Goal: Transaction & Acquisition: Register for event/course

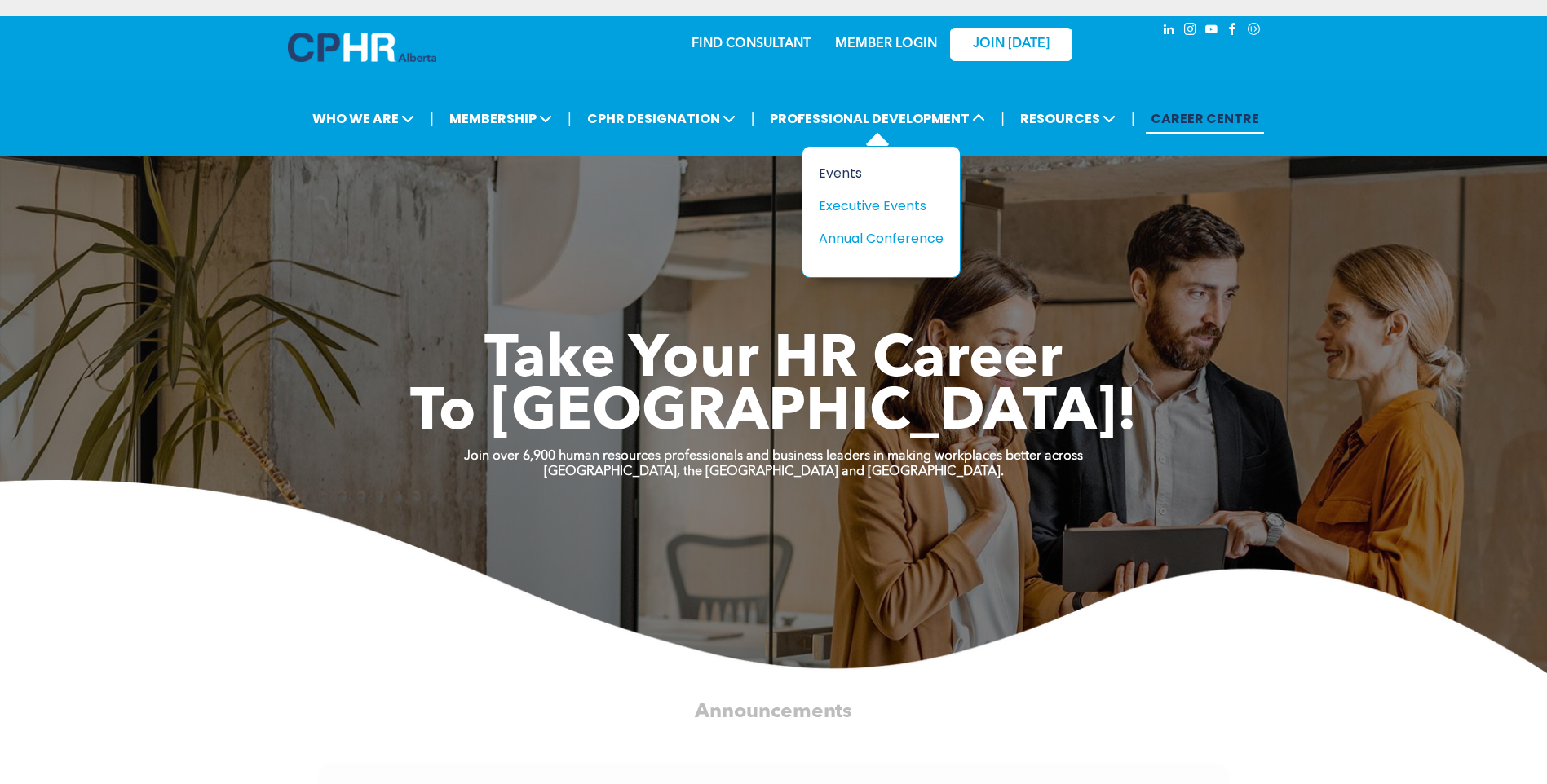
click at [854, 175] on div "Events" at bounding box center [876, 173] width 113 height 21
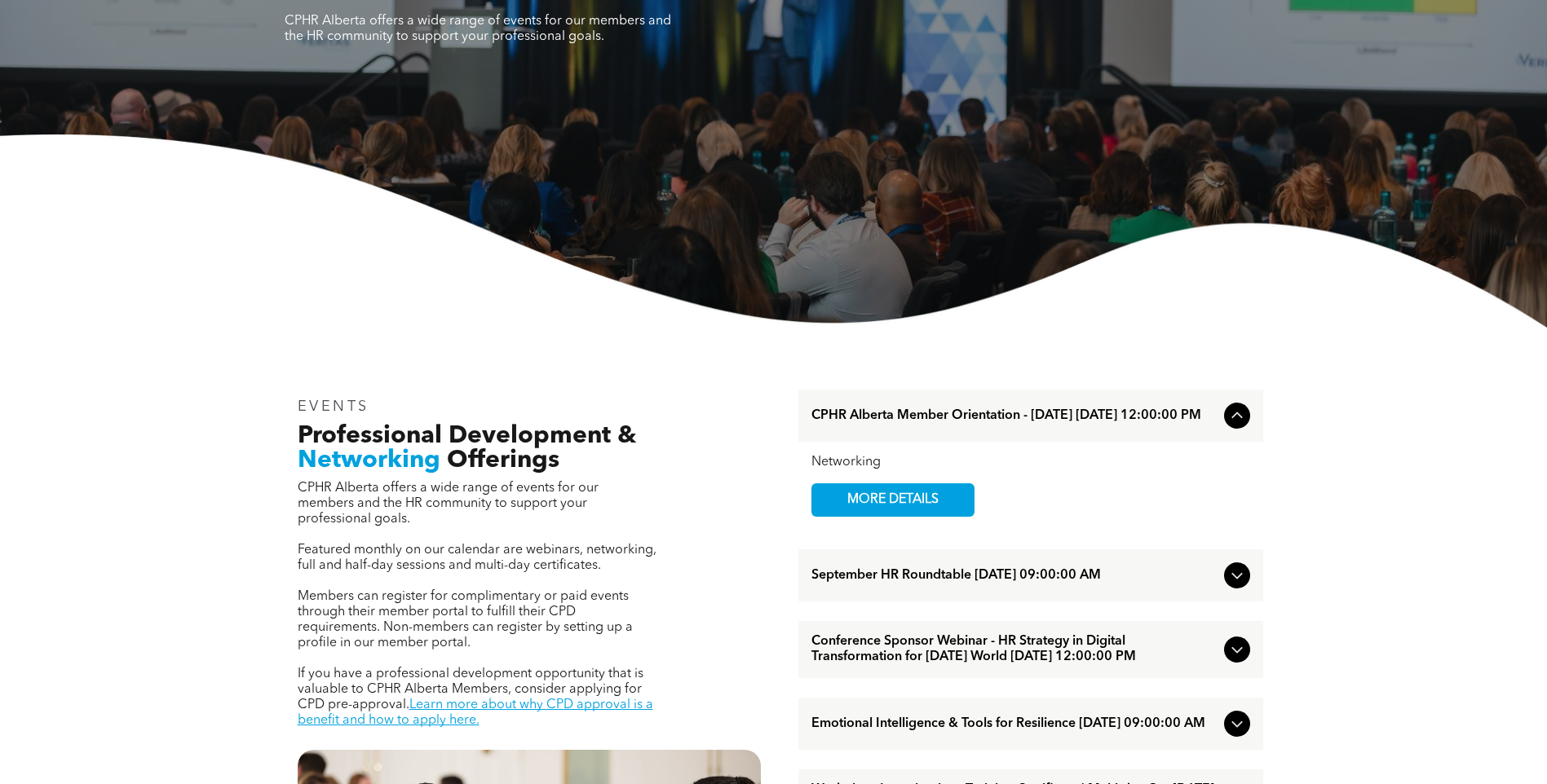
scroll to position [244, 0]
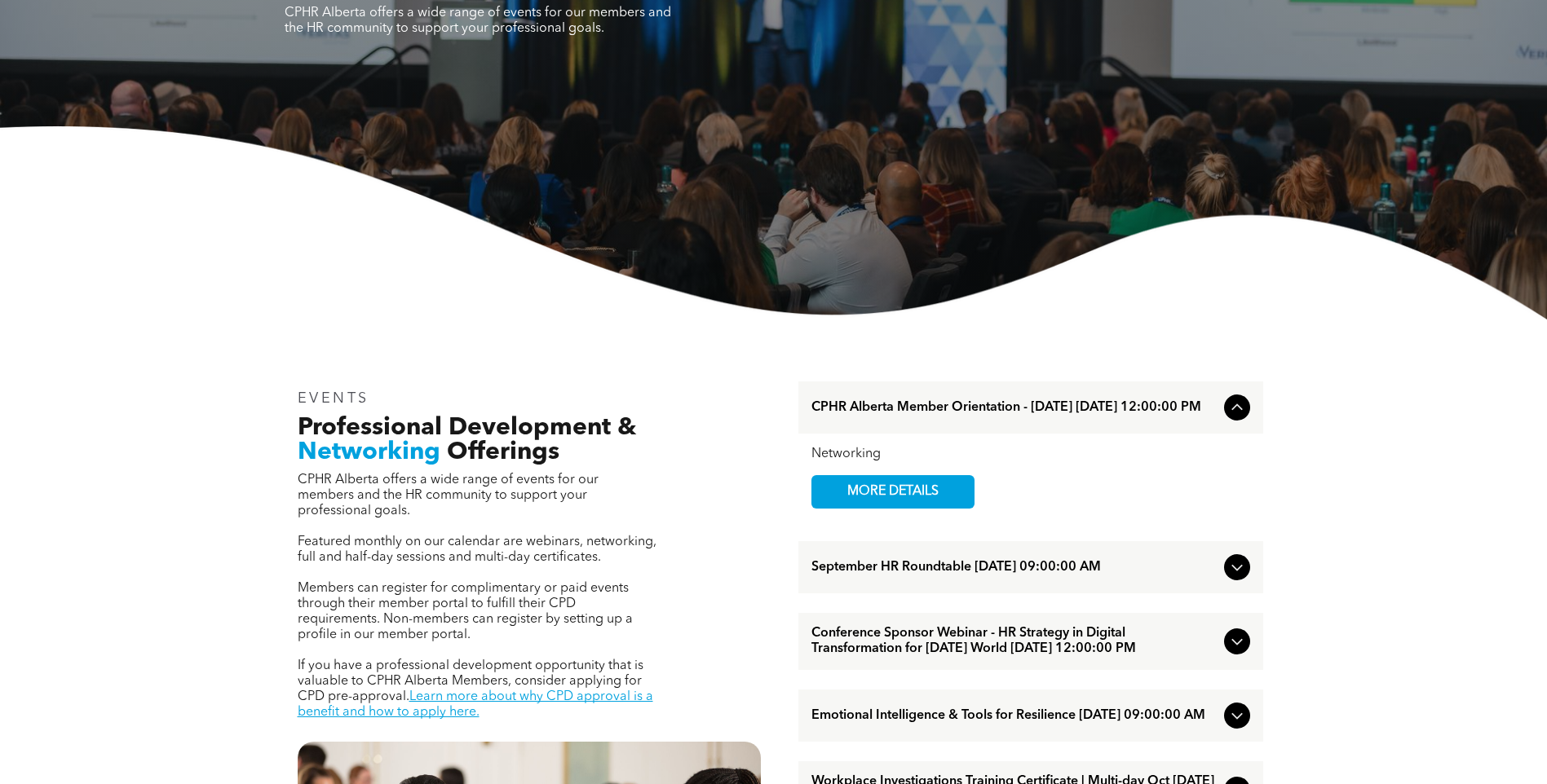
click at [1113, 575] on span "September HR Roundtable [DATE] 09:00:00 AM" at bounding box center [1014, 567] width 406 height 15
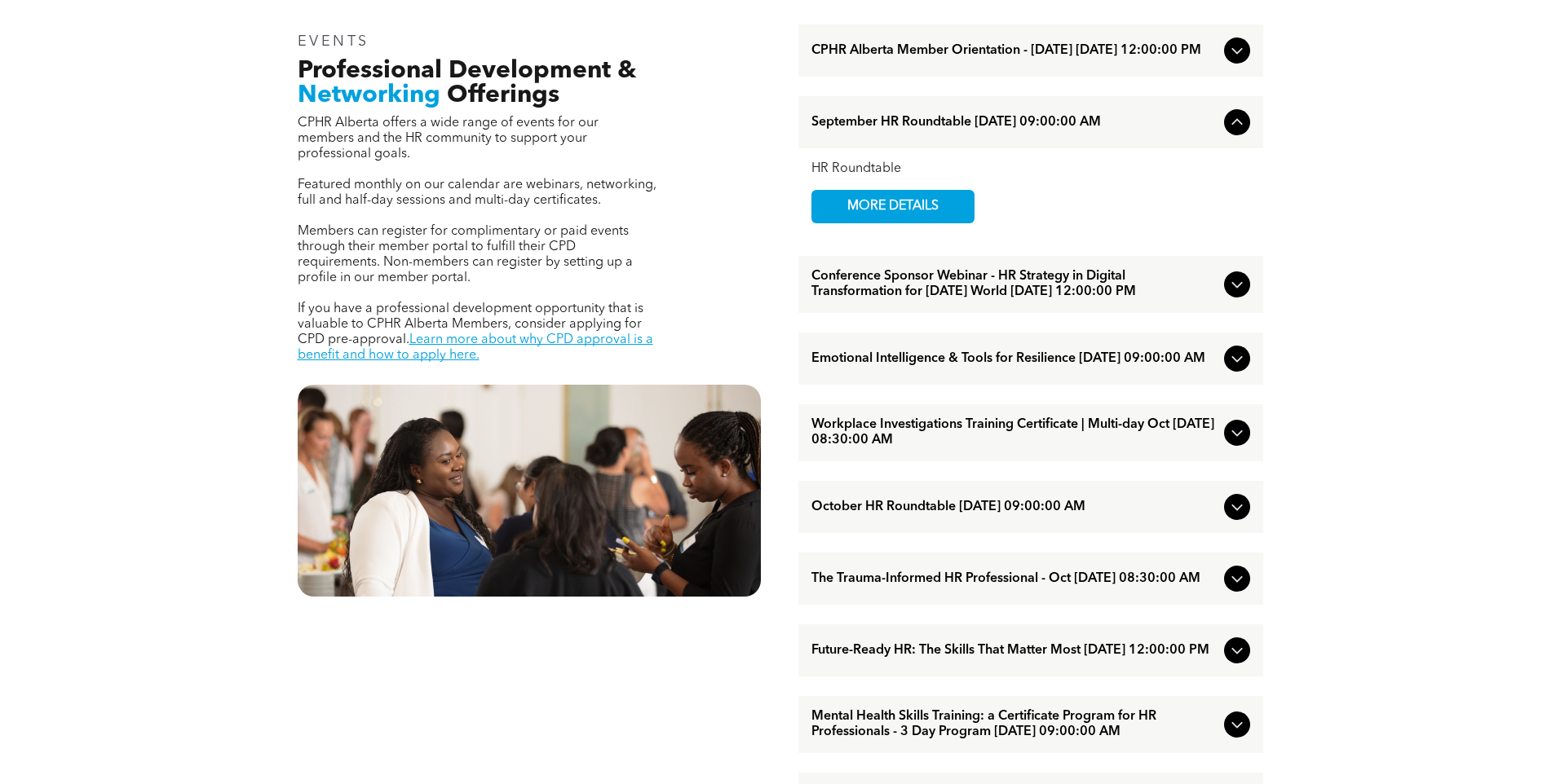
scroll to position [652, 0]
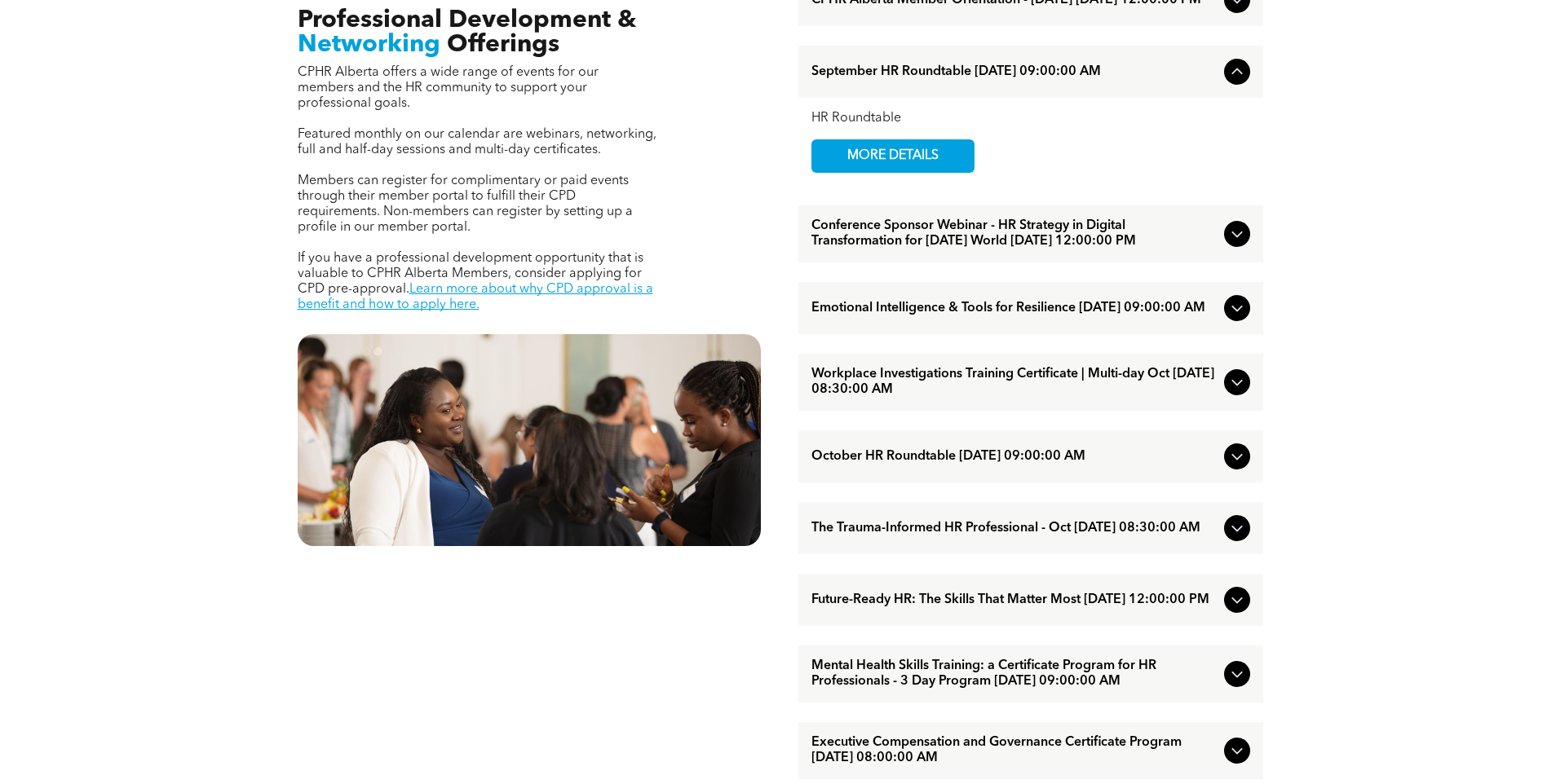
click at [1112, 250] on span "Conference Sponsor Webinar - HR Strategy in Digital Transformation for [DATE] W…" at bounding box center [1014, 234] width 406 height 31
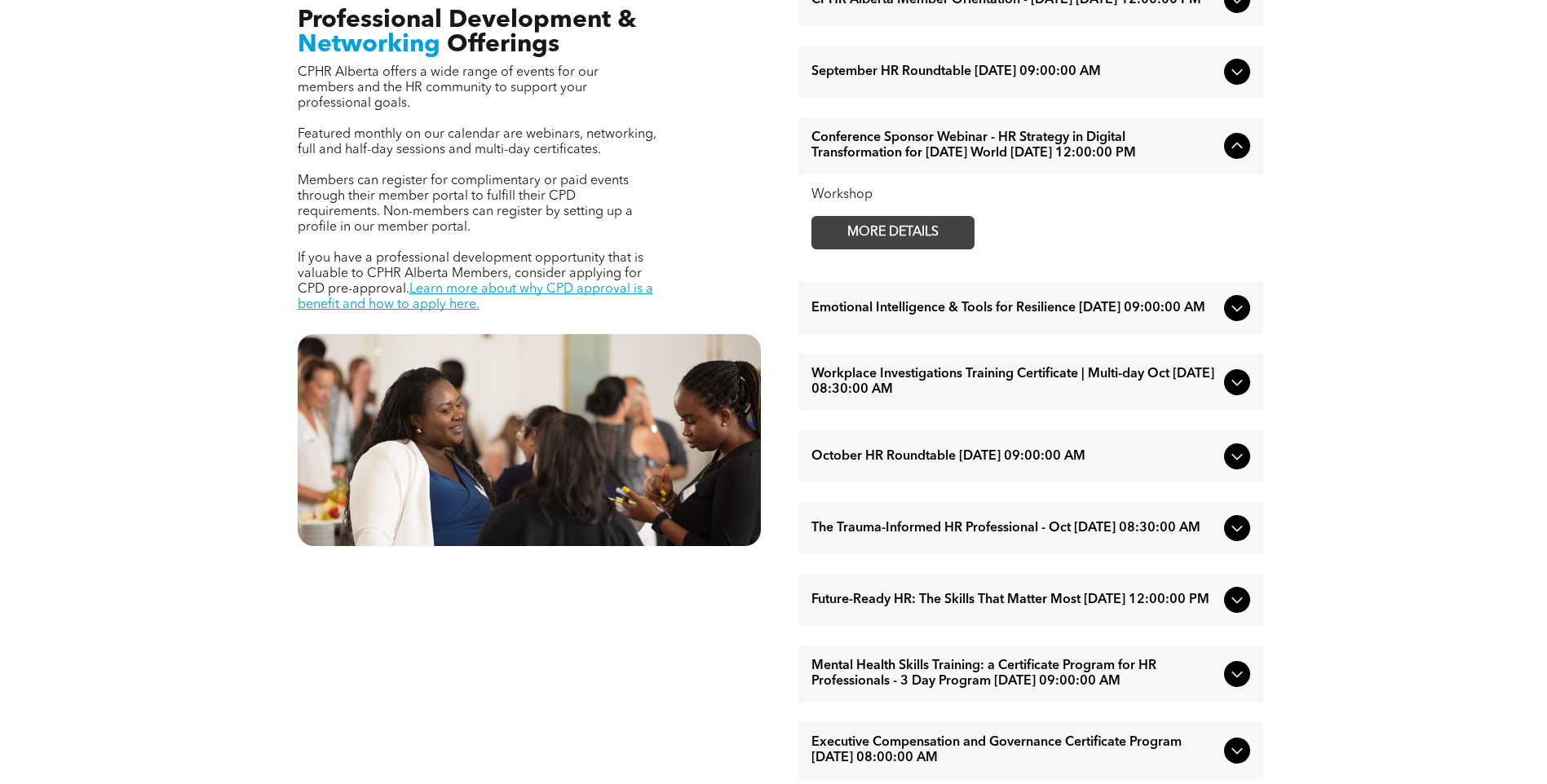
click at [927, 249] on span "MORE DETAILS" at bounding box center [893, 233] width 129 height 32
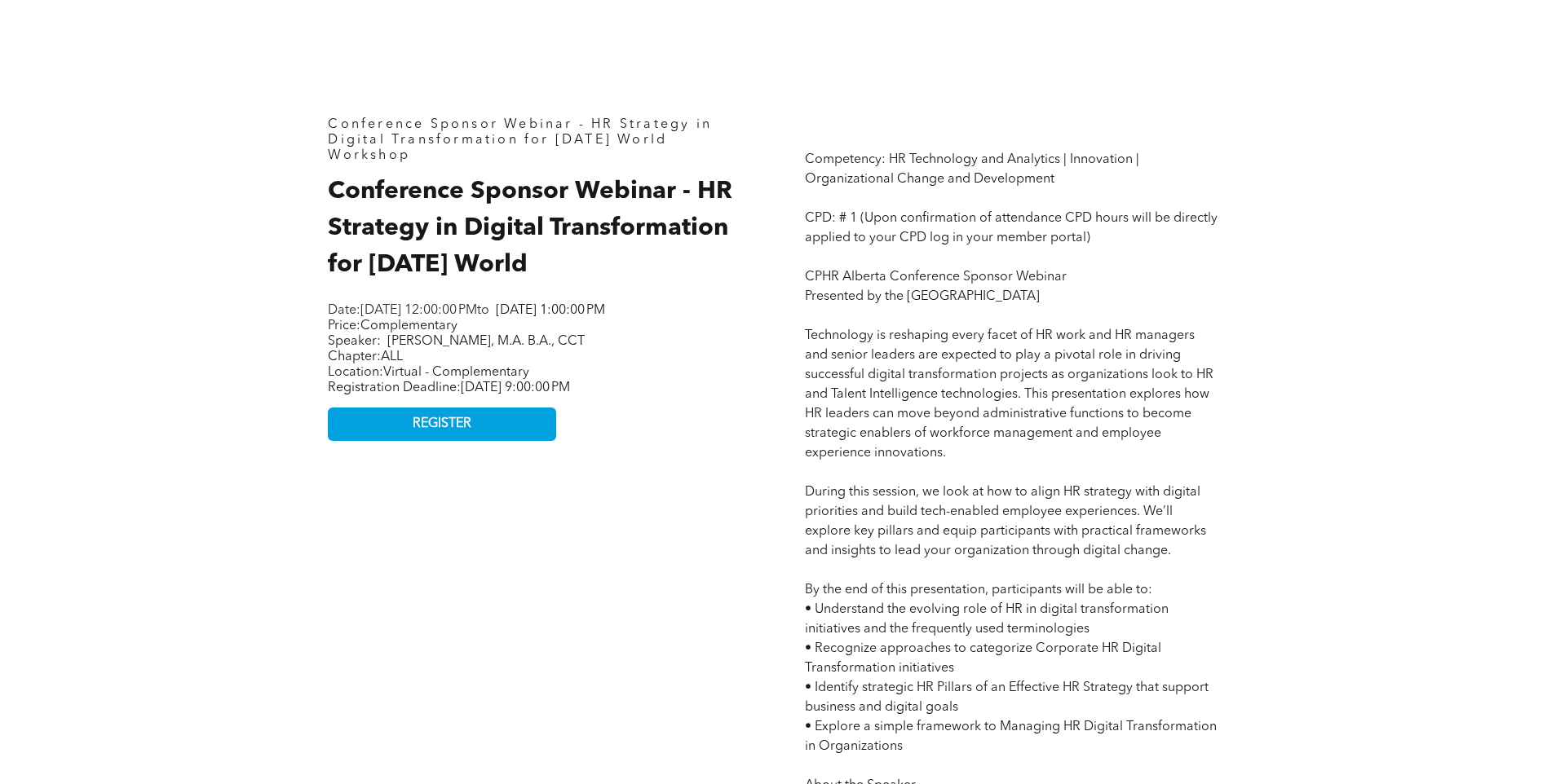
scroll to position [571, 0]
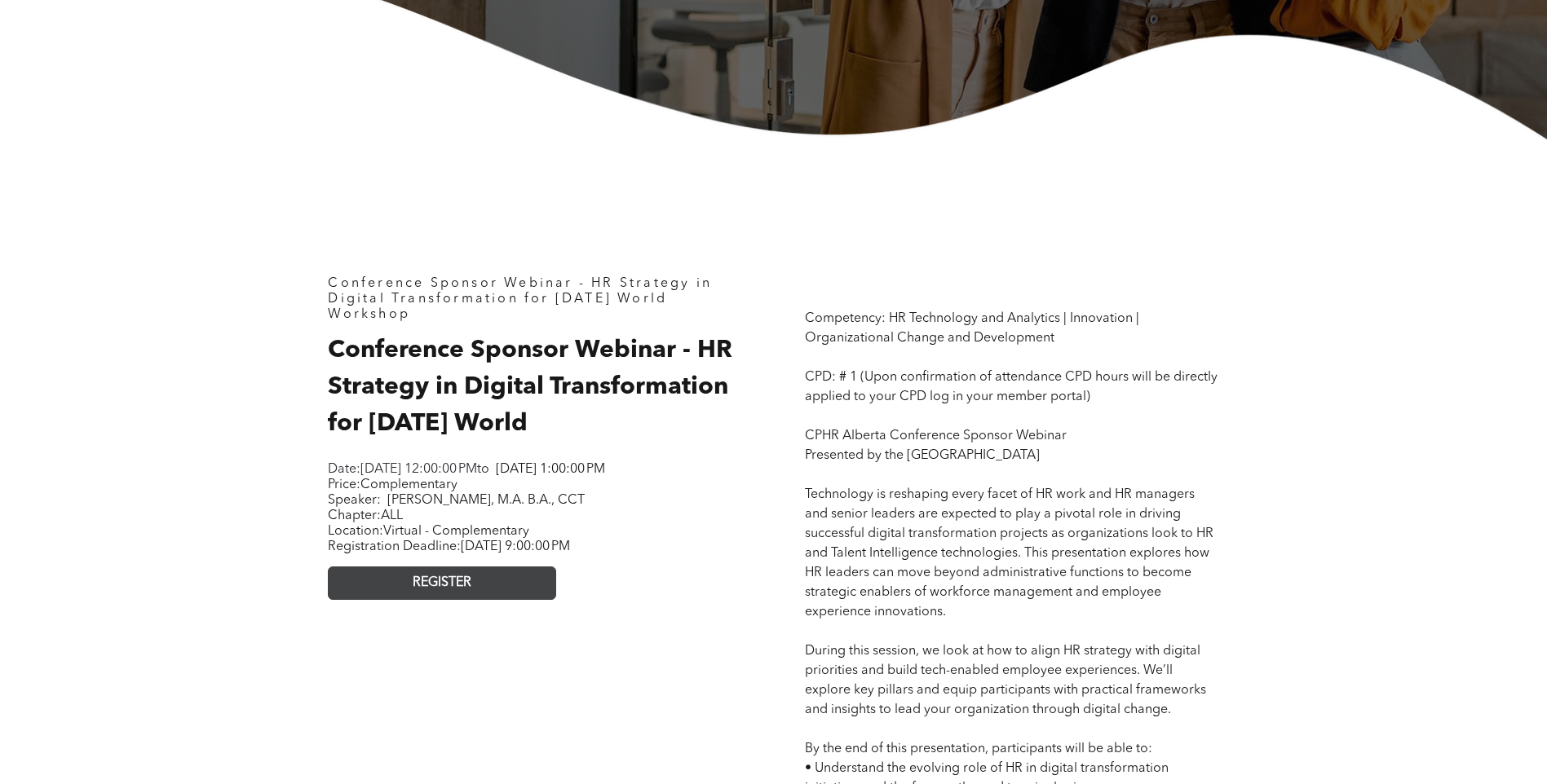
click at [415, 591] on span "REGISTER" at bounding box center [442, 583] width 59 height 15
